Goal: Task Accomplishment & Management: Complete application form

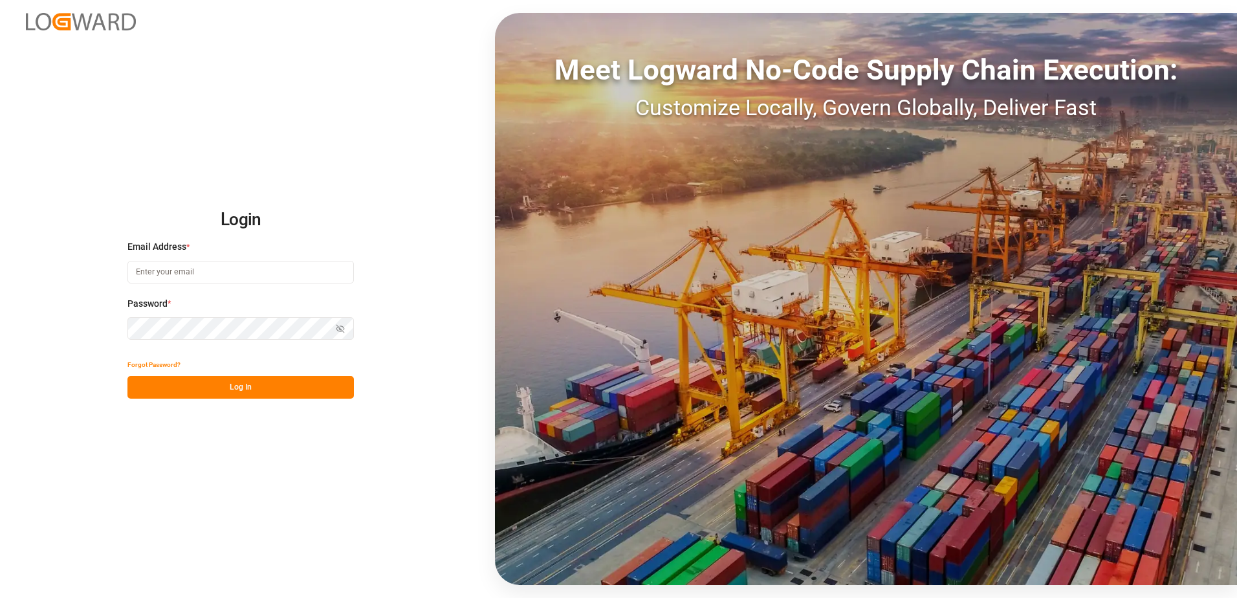
type input "[PERSON_NAME][EMAIL_ADDRESS][DOMAIN_NAME]"
click at [225, 393] on button "Log In" at bounding box center [240, 387] width 226 height 23
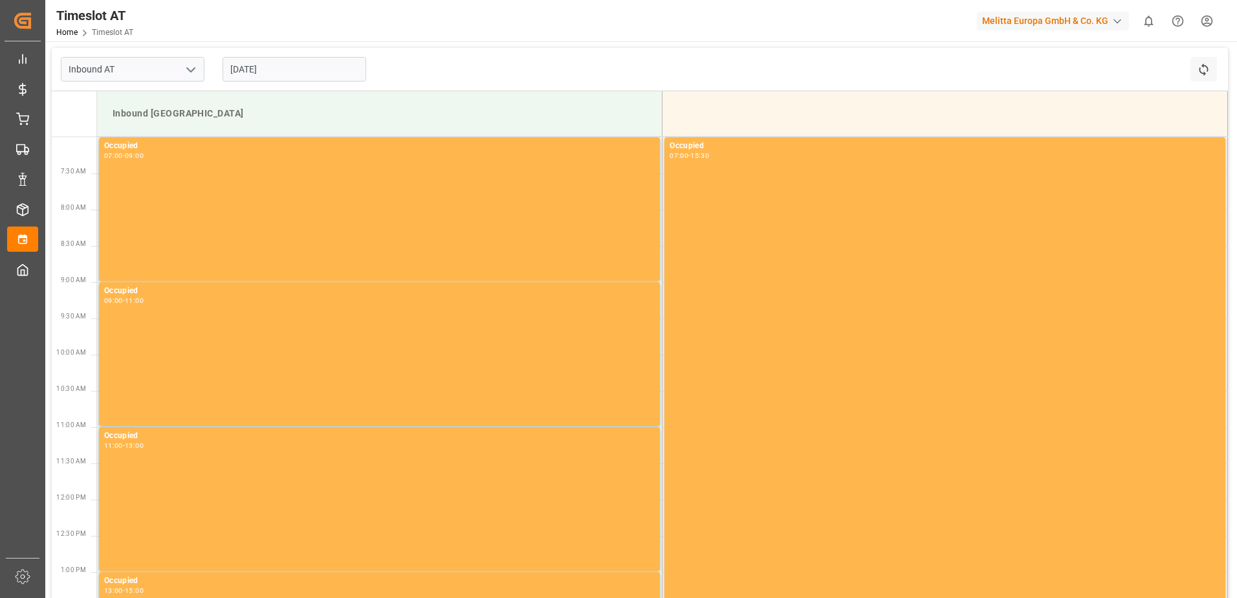
click at [263, 66] on input "14.10.2025" at bounding box center [295, 69] width 144 height 25
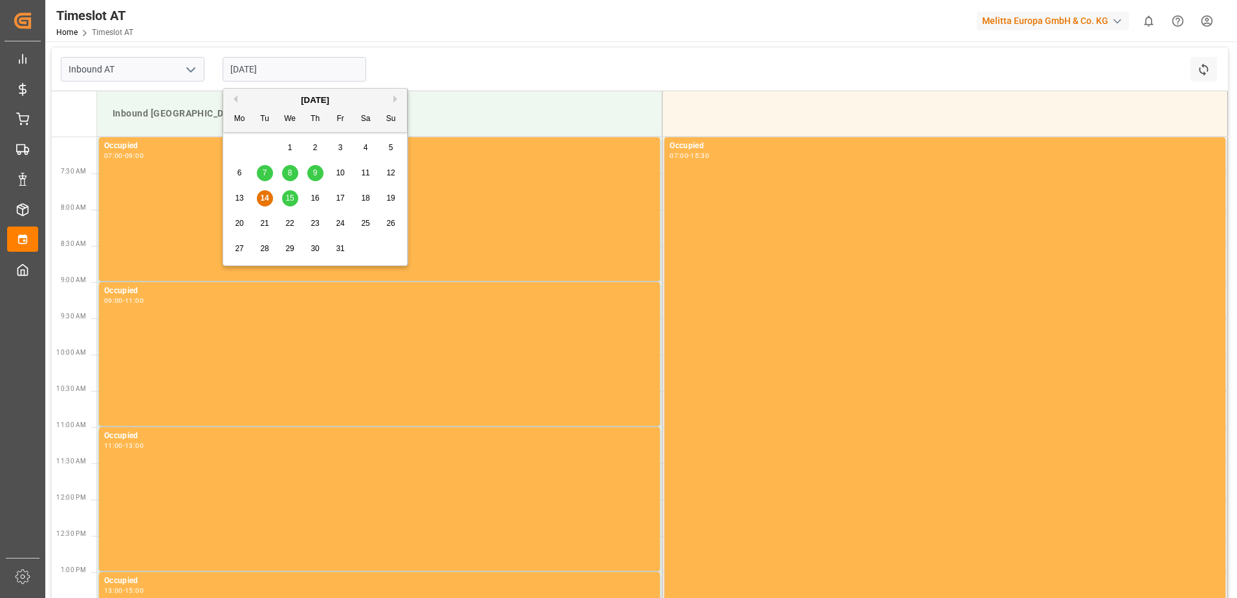
click at [261, 221] on span "21" at bounding box center [264, 223] width 8 height 9
type input "21.10.2025"
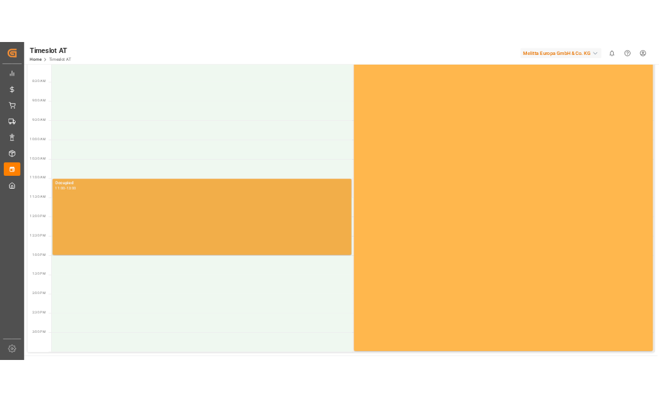
scroll to position [194, 0]
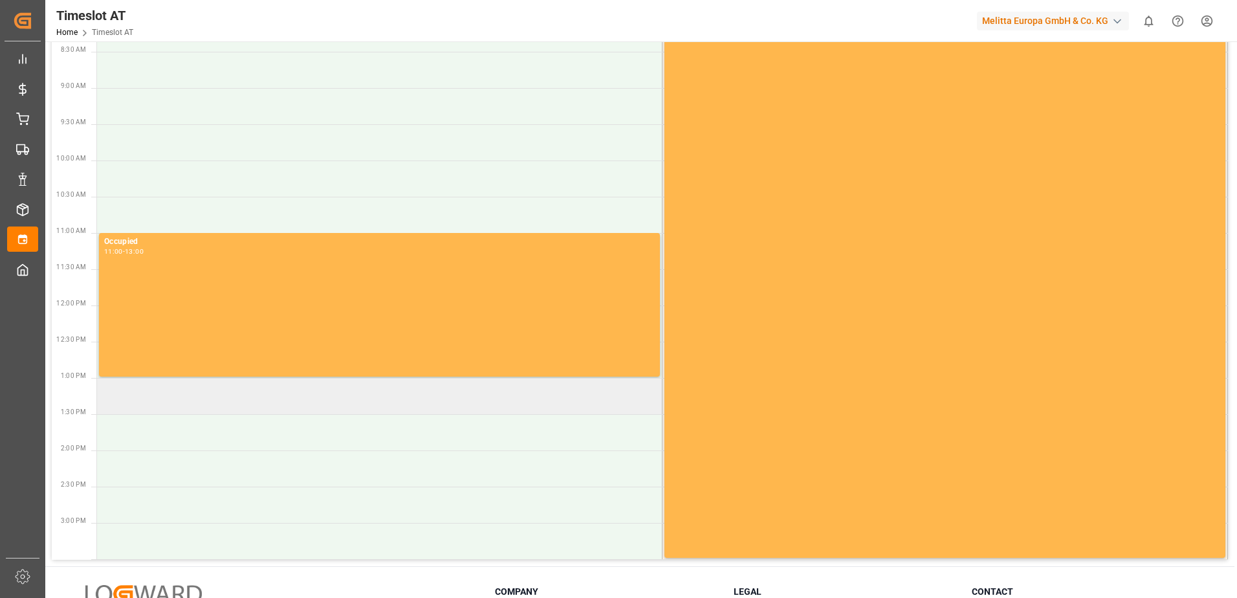
click at [117, 393] on td at bounding box center [379, 396] width 565 height 36
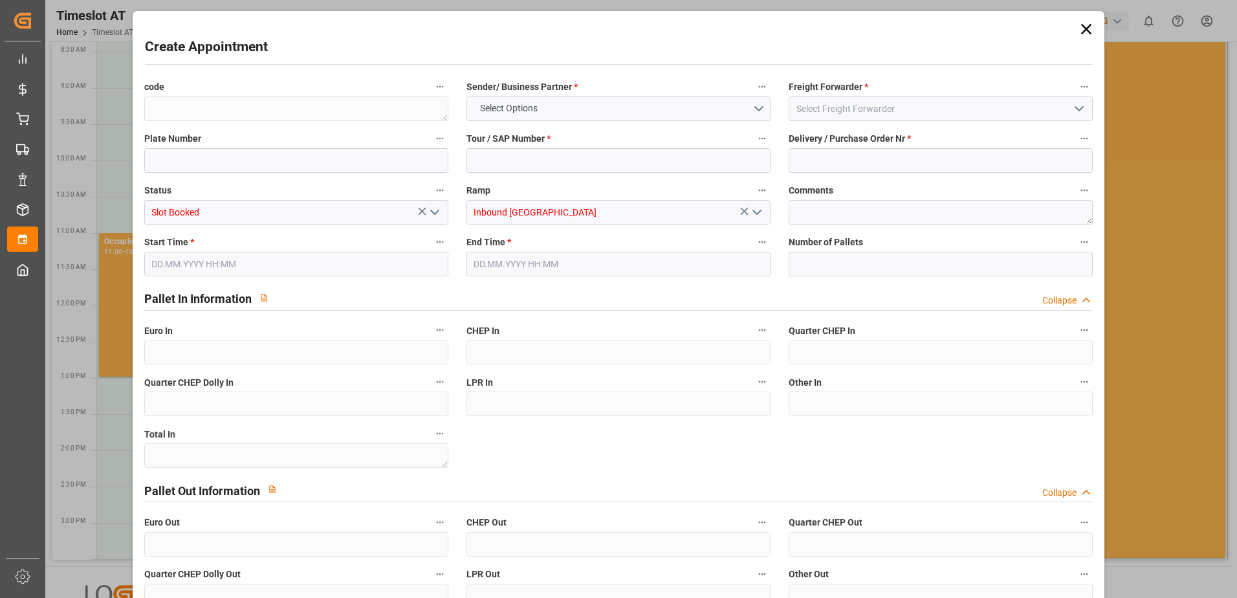
type input "0"
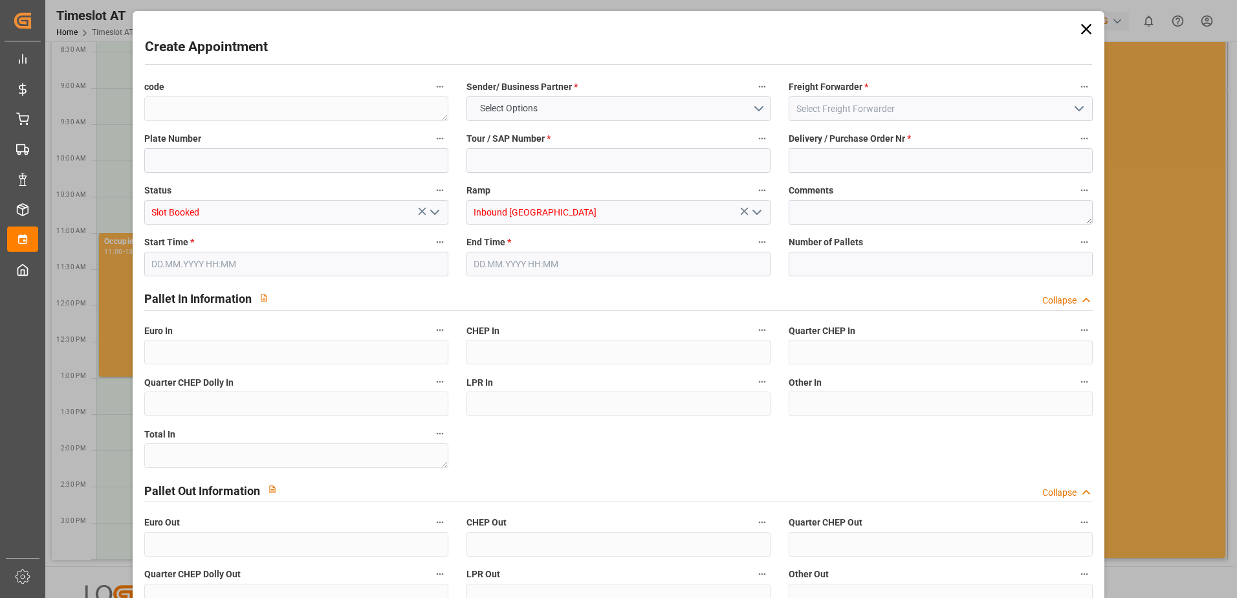
type input "0"
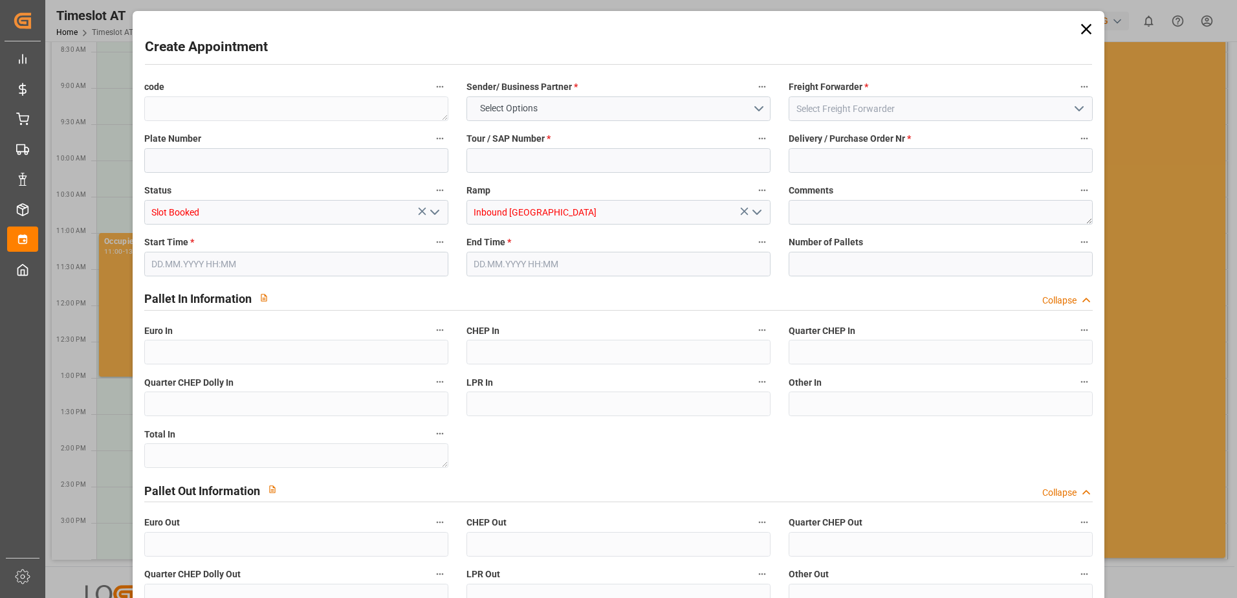
type input "0"
type input "21.10.2025 13:00"
type input "21.10.2025 15:00"
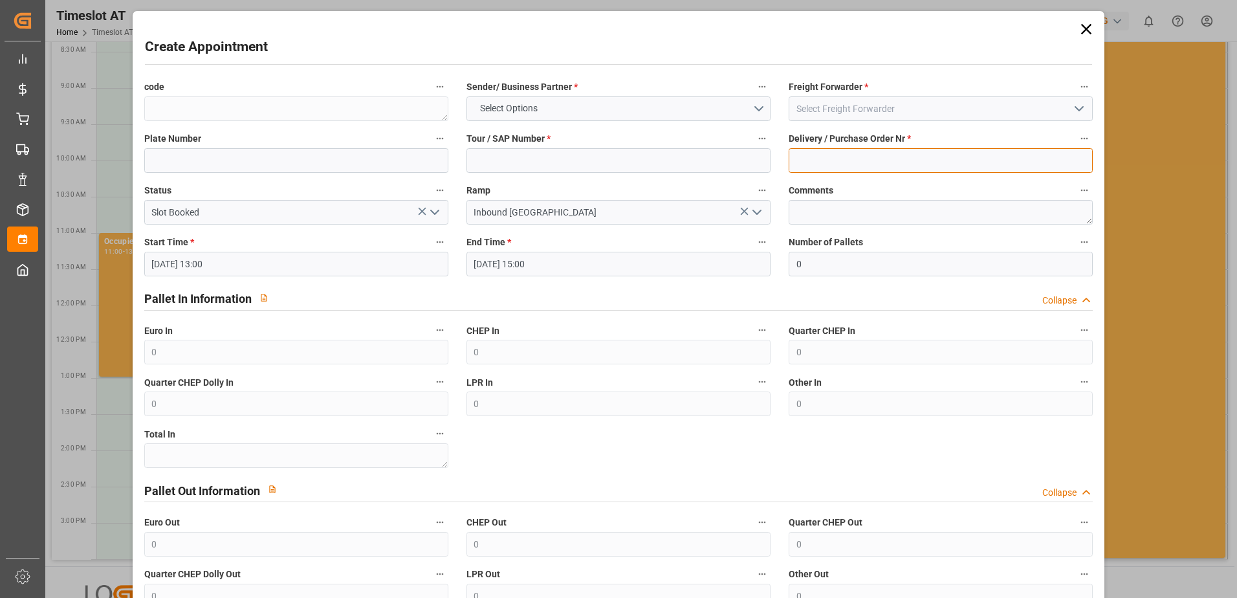
click at [818, 156] on input at bounding box center [941, 160] width 304 height 25
paste input "490389"
type input "490389"
click at [492, 155] on input at bounding box center [618, 160] width 304 height 25
paste input "62042859"
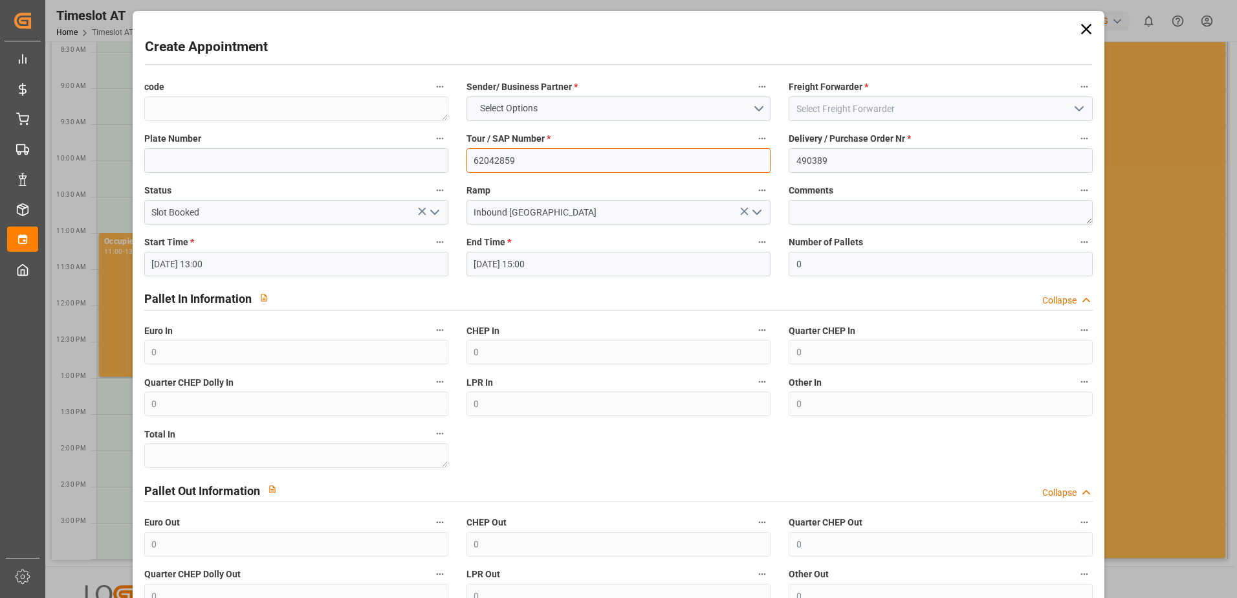
type input "62042859"
click at [822, 103] on input at bounding box center [941, 108] width 304 height 25
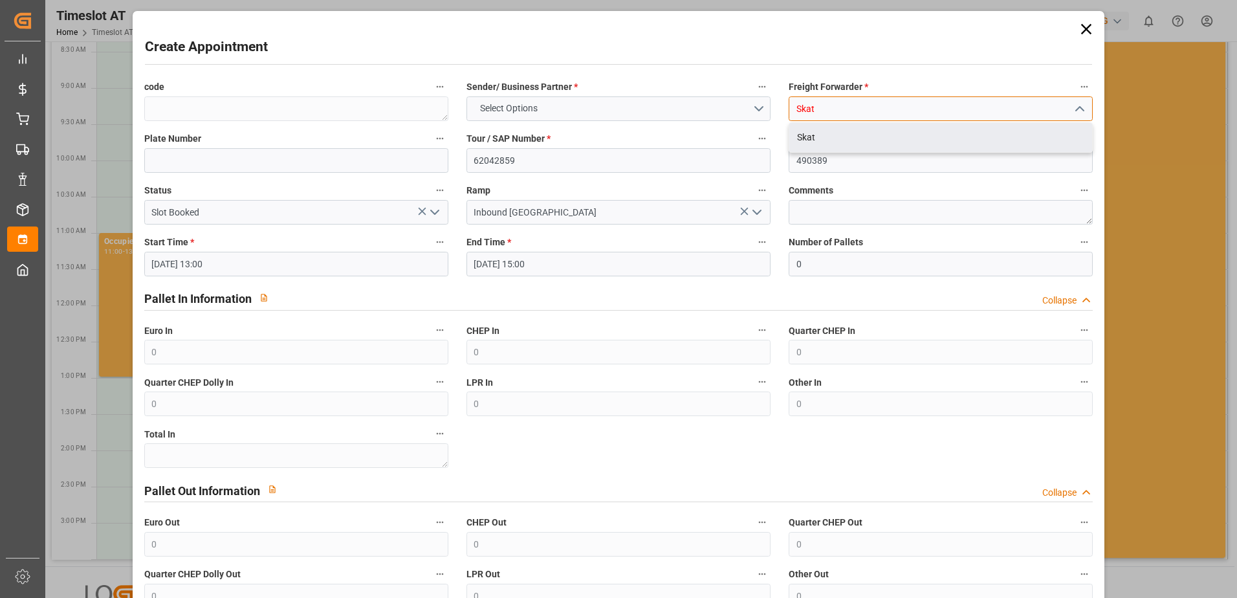
click at [807, 133] on div "Skat" at bounding box center [940, 137] width 303 height 29
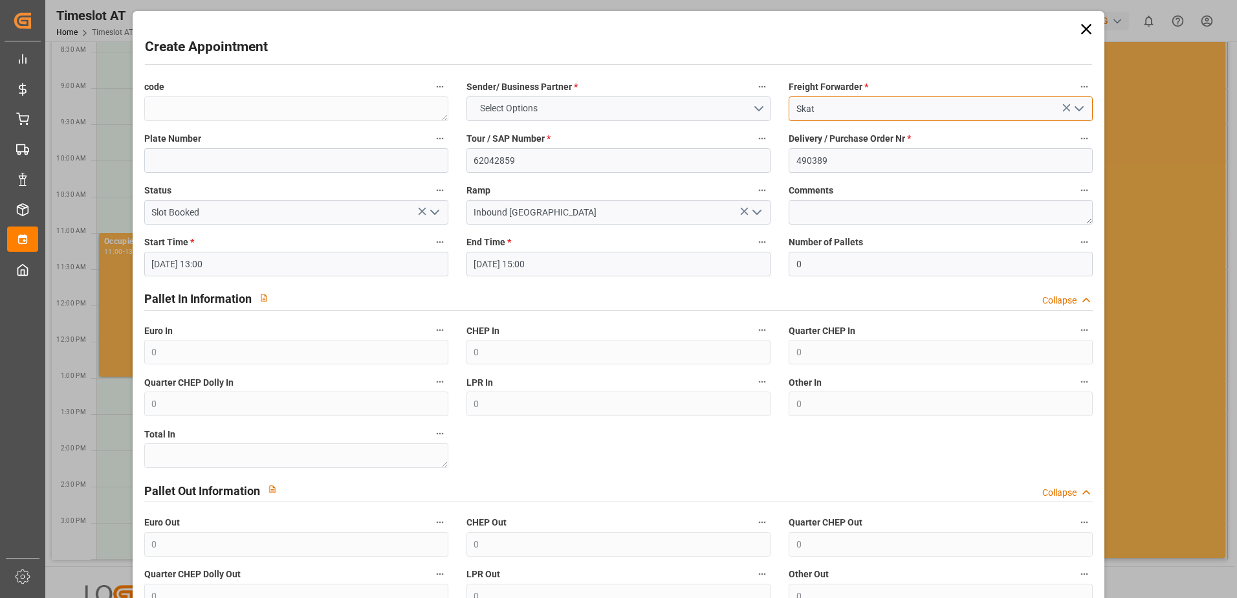
type input "Skat"
click at [521, 101] on button "Select Options" at bounding box center [618, 108] width 304 height 25
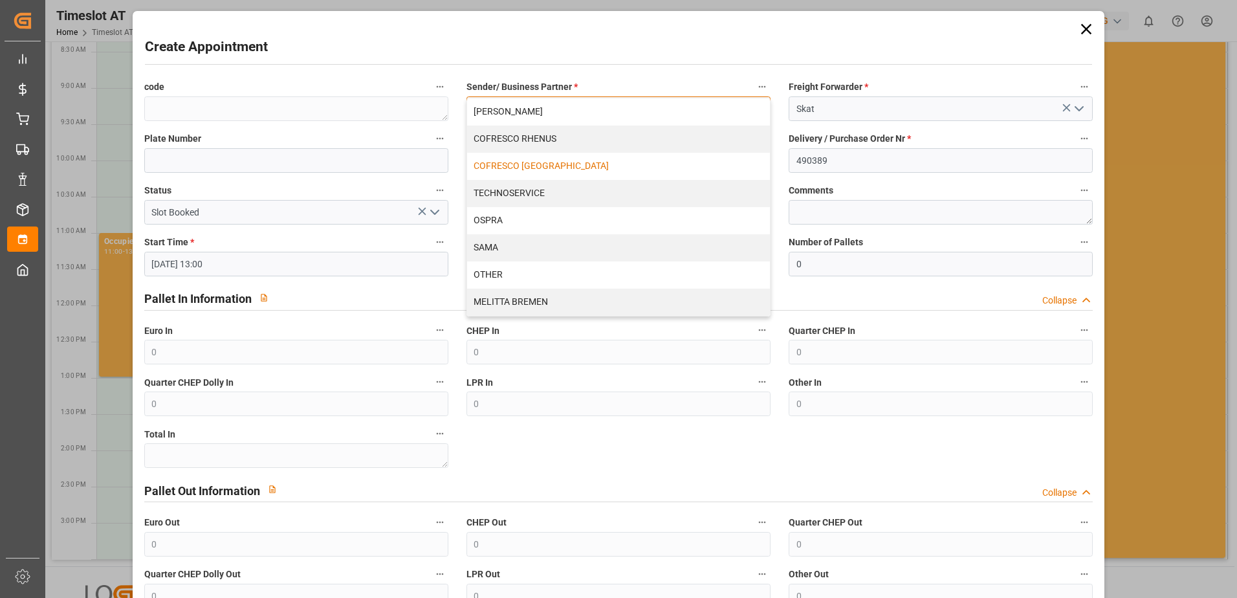
click at [481, 171] on div "COFRESCO POLAND" at bounding box center [618, 166] width 303 height 27
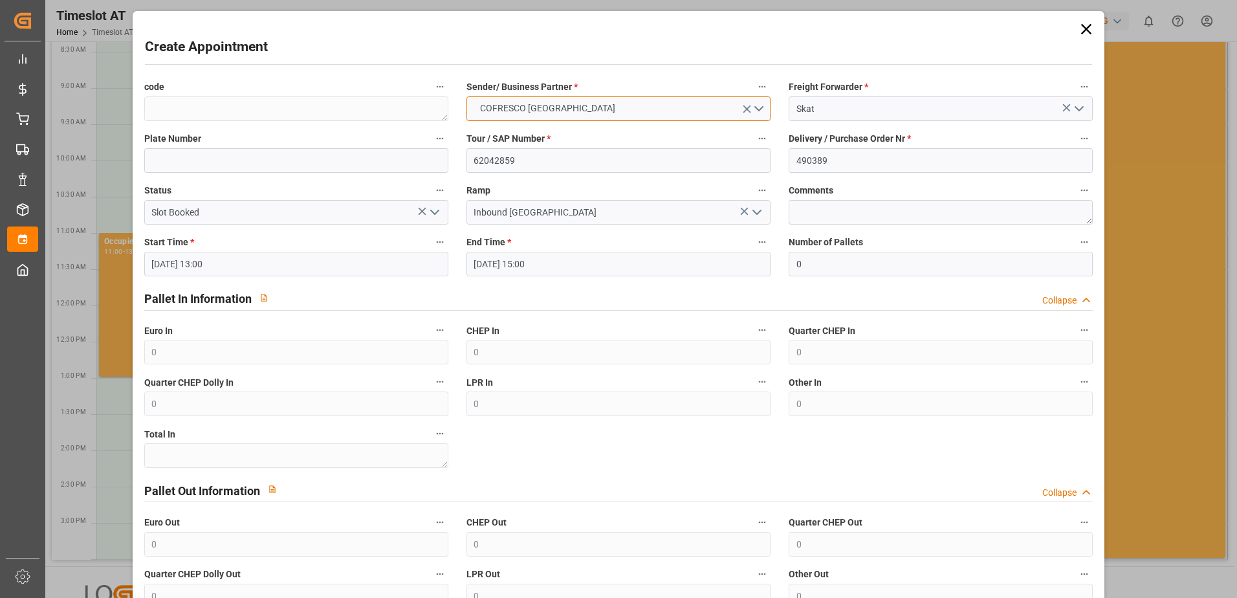
scroll to position [137, 0]
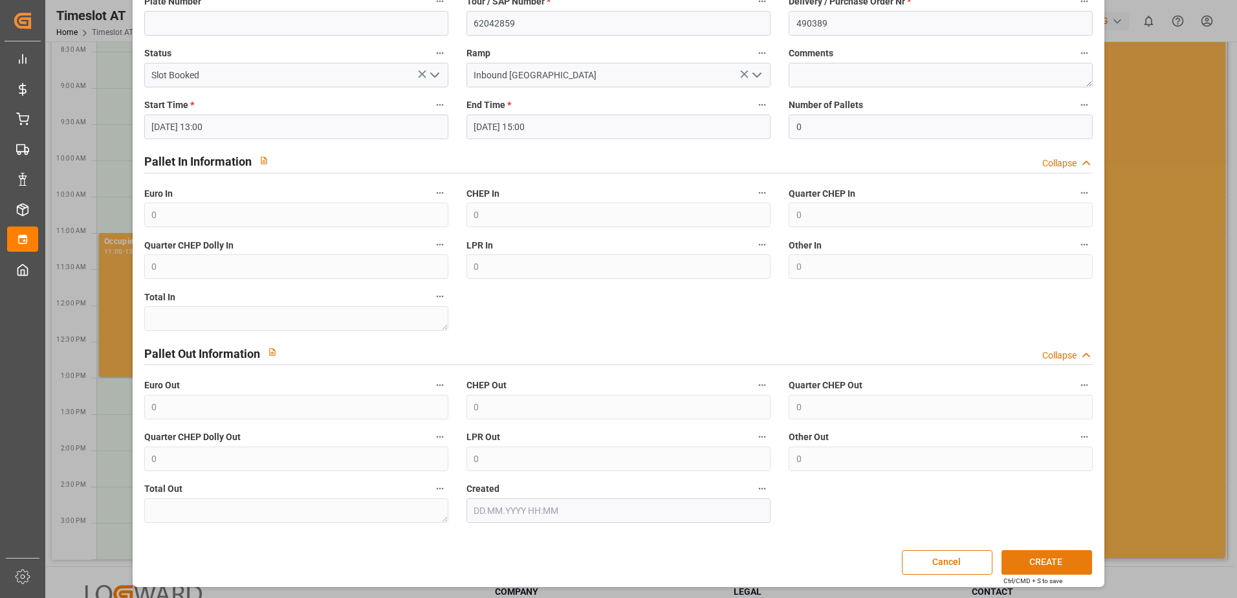
click at [1039, 560] on button "CREATE" at bounding box center [1047, 562] width 91 height 25
